Goal: Transaction & Acquisition: Purchase product/service

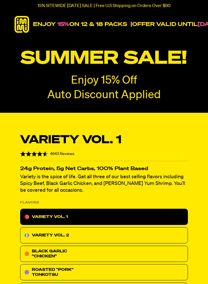
radio input "true"
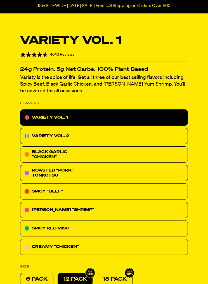
scroll to position [99, 0]
click at [40, 281] on p "6 PACK" at bounding box center [37, 279] width 22 height 7
radio input "true"
radio input "false"
click at [80, 247] on div "CREAMY "CHICKEN"" at bounding box center [104, 247] width 168 height 16
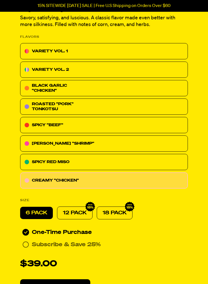
scroll to position [173, 0]
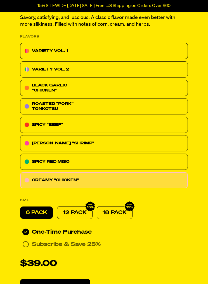
click at [80, 214] on p "12 PACK" at bounding box center [75, 212] width 24 height 7
radio input "false"
radio input "true"
radio input "false"
radio input "true"
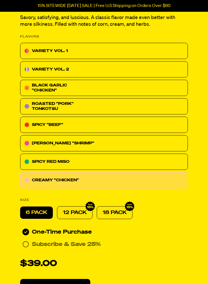
radio input "true"
radio input "false"
radio input "true"
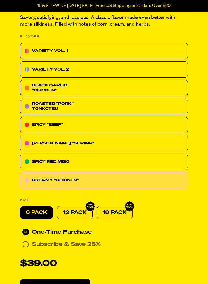
radio input "false"
radio input "true"
radio input "false"
radio input "true"
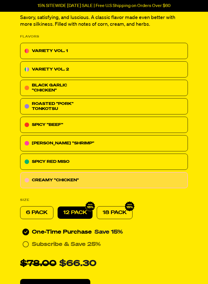
radio input "false"
radio input "true"
radio input "false"
radio input "true"
radio input "false"
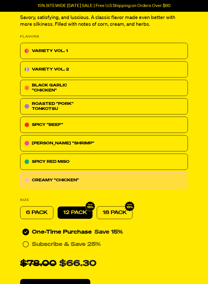
radio input "true"
radio input "false"
radio input "true"
radio input "false"
radio input "true"
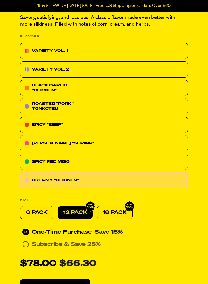
radio input "false"
radio input "true"
radio input "false"
radio input "true"
radio input "false"
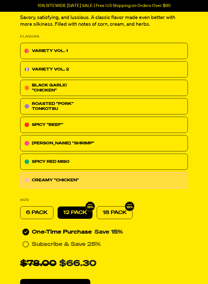
radio input "true"
radio input "false"
radio input "true"
radio input "false"
radio input "true"
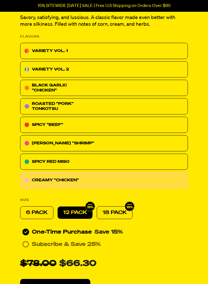
radio input "false"
radio input "true"
radio input "false"
radio input "true"
radio input "false"
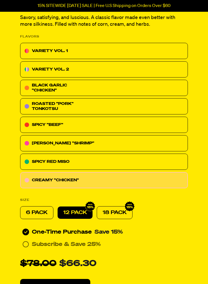
radio input "true"
radio input "false"
radio input "true"
radio input "false"
radio input "true"
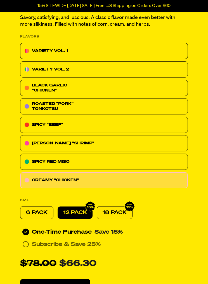
radio input "false"
radio input "true"
radio input "false"
radio input "true"
radio input "false"
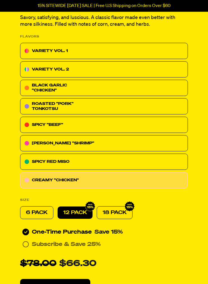
radio input "true"
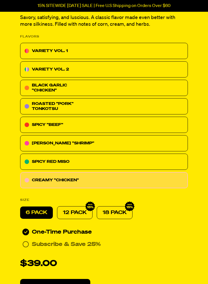
radio input "false"
radio input "true"
radio input "false"
radio input "true"
radio input "false"
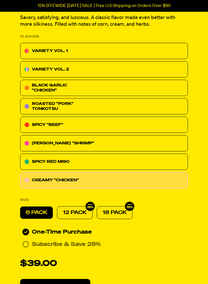
radio input "true"
radio input "false"
radio input "true"
radio input "false"
radio input "true"
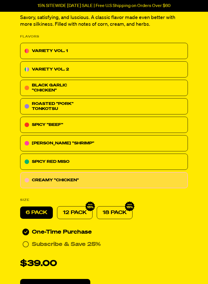
radio input "false"
radio input "true"
radio input "false"
radio input "true"
radio input "false"
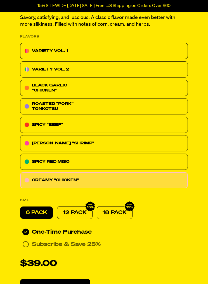
radio input "true"
radio input "false"
radio input "true"
radio input "false"
radio input "true"
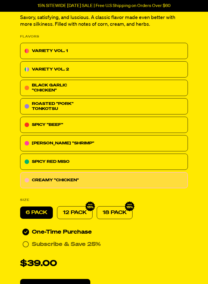
radio input "false"
radio input "true"
radio input "false"
radio input "true"
radio input "false"
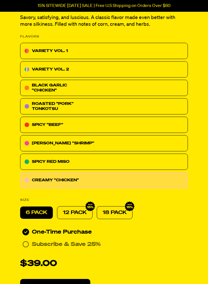
radio input "true"
radio input "false"
radio input "true"
radio input "false"
radio input "true"
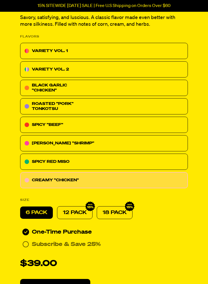
radio input "false"
radio input "true"
radio input "false"
radio input "true"
radio input "false"
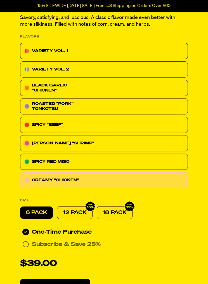
radio input "true"
radio input "false"
radio input "true"
radio input "false"
radio input "true"
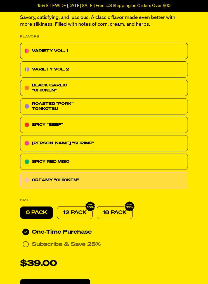
radio input "false"
radio input "true"
radio input "false"
radio input "true"
radio input "false"
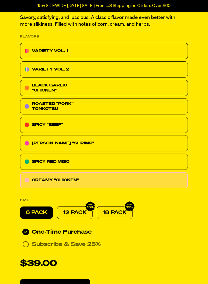
radio input "true"
radio input "false"
radio input "true"
radio input "false"
radio input "true"
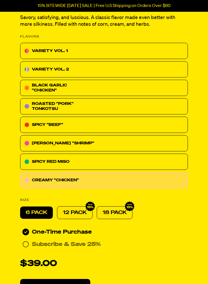
radio input "false"
radio input "true"
radio input "false"
radio input "true"
radio input "false"
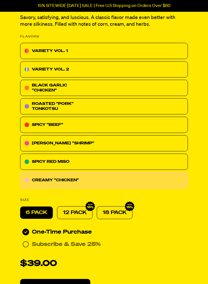
radio input "true"
radio input "false"
radio input "true"
radio input "false"
radio input "true"
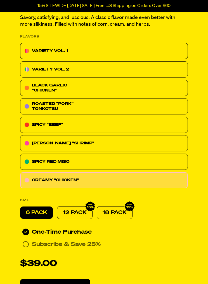
radio input "false"
radio input "true"
radio input "false"
radio input "true"
radio input "false"
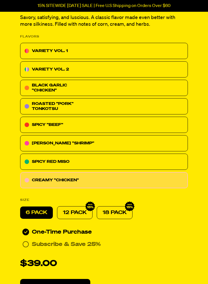
radio input "true"
radio input "false"
radio input "true"
radio input "false"
radio input "true"
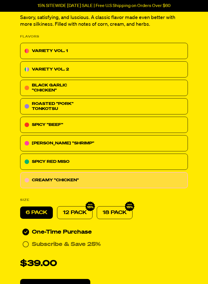
radio input "false"
radio input "true"
radio input "false"
radio input "true"
radio input "false"
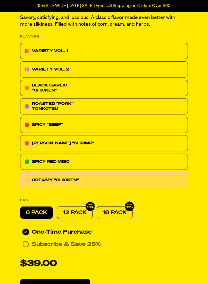
radio input "true"
radio input "false"
radio input "true"
radio input "false"
radio input "true"
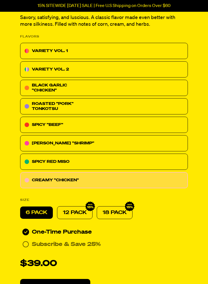
radio input "false"
radio input "true"
radio input "false"
radio input "true"
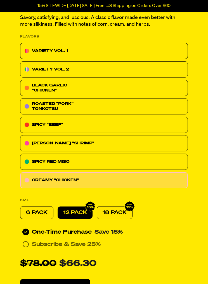
radio input "false"
radio input "true"
radio input "false"
radio input "true"
radio input "false"
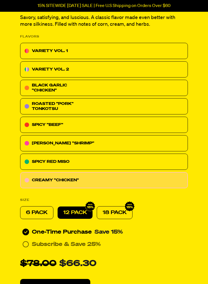
radio input "true"
radio input "false"
radio input "true"
radio input "false"
radio input "true"
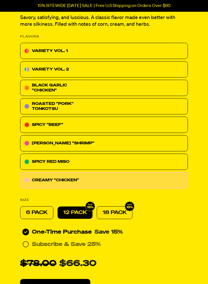
radio input "false"
radio input "true"
radio input "false"
radio input "true"
radio input "false"
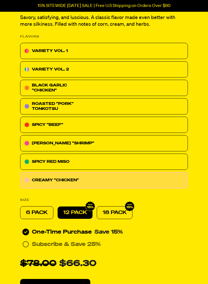
radio input "true"
radio input "false"
radio input "true"
radio input "false"
radio input "true"
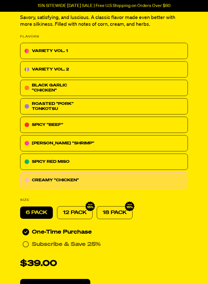
radio input "false"
radio input "true"
radio input "false"
radio input "true"
radio input "false"
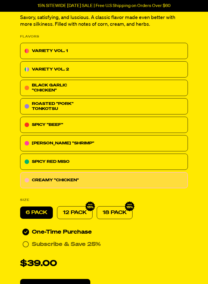
radio input "true"
radio input "false"
radio input "true"
radio input "false"
radio input "true"
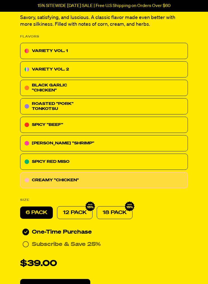
radio input "false"
radio input "true"
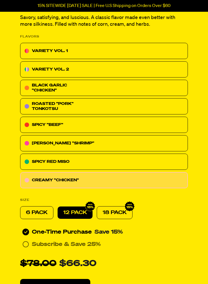
radio input "false"
radio input "true"
radio input "false"
radio input "true"
click at [117, 212] on p "18 PACK" at bounding box center [115, 212] width 24 height 7
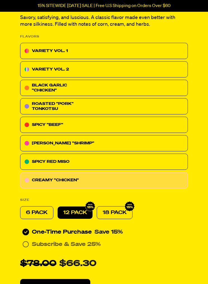
radio input "false"
radio input "true"
radio input "false"
radio input "true"
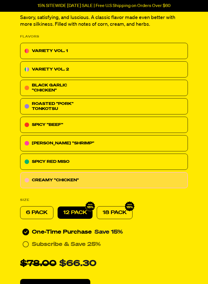
radio input "false"
radio input "true"
radio input "false"
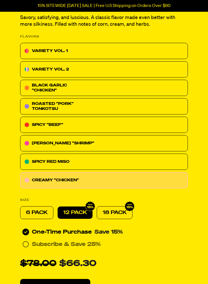
radio input "false"
radio input "true"
radio input "false"
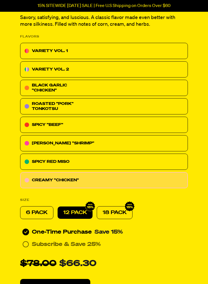
radio input "false"
radio input "true"
radio input "false"
radio input "true"
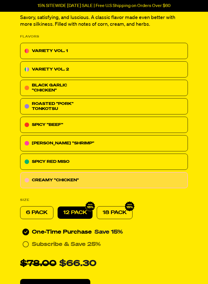
radio input "false"
radio input "true"
radio input "false"
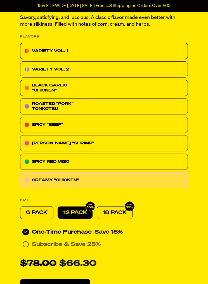
radio input "true"
radio input "false"
click at [120, 218] on div "18 PACK" at bounding box center [115, 212] width 36 height 13
click at [157, 231] on div "One-Time Purchase Save 15%" at bounding box center [104, 232] width 168 height 9
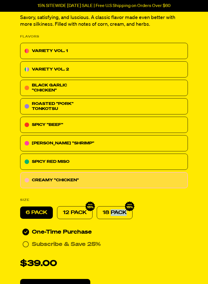
click at [144, 225] on div "Creamy "Chicken" Ramen Rated 4.6 out of 5 4643 Reviews Based on 4643 reviews 24…" at bounding box center [103, 128] width 181 height 348
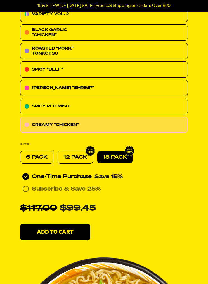
scroll to position [216, 0]
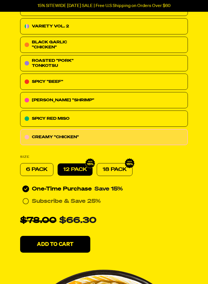
click at [78, 171] on p "12 PACK" at bounding box center [75, 169] width 24 height 7
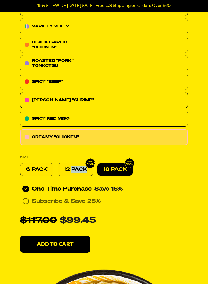
click at [149, 210] on div "Creamy "Chicken" Ramen Rated 4.6 out of 5 4643 Reviews Based on 4643 reviews 24…" at bounding box center [103, 85] width 181 height 348
click at [128, 215] on div "$117.00 $99.45" at bounding box center [104, 220] width 168 height 13
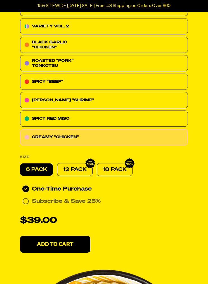
click at [121, 16] on div "VARIETY VOL. 1" at bounding box center [104, 8] width 168 height 16
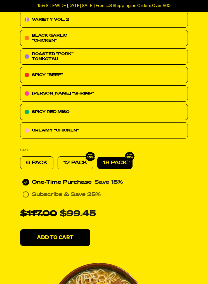
scroll to position [97, 0]
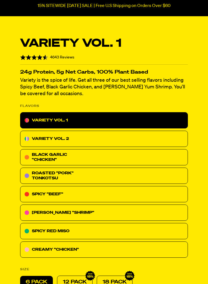
click at [123, 131] on div "VARIETY VOL. 2" at bounding box center [104, 139] width 168 height 16
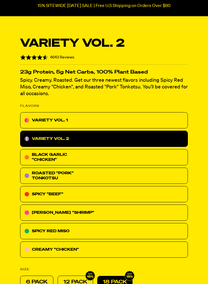
scroll to position [352, 0]
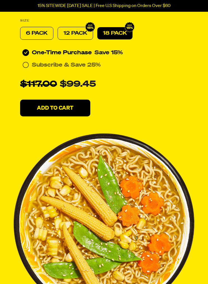
scroll to position [0, 0]
